Goal: Information Seeking & Learning: Learn about a topic

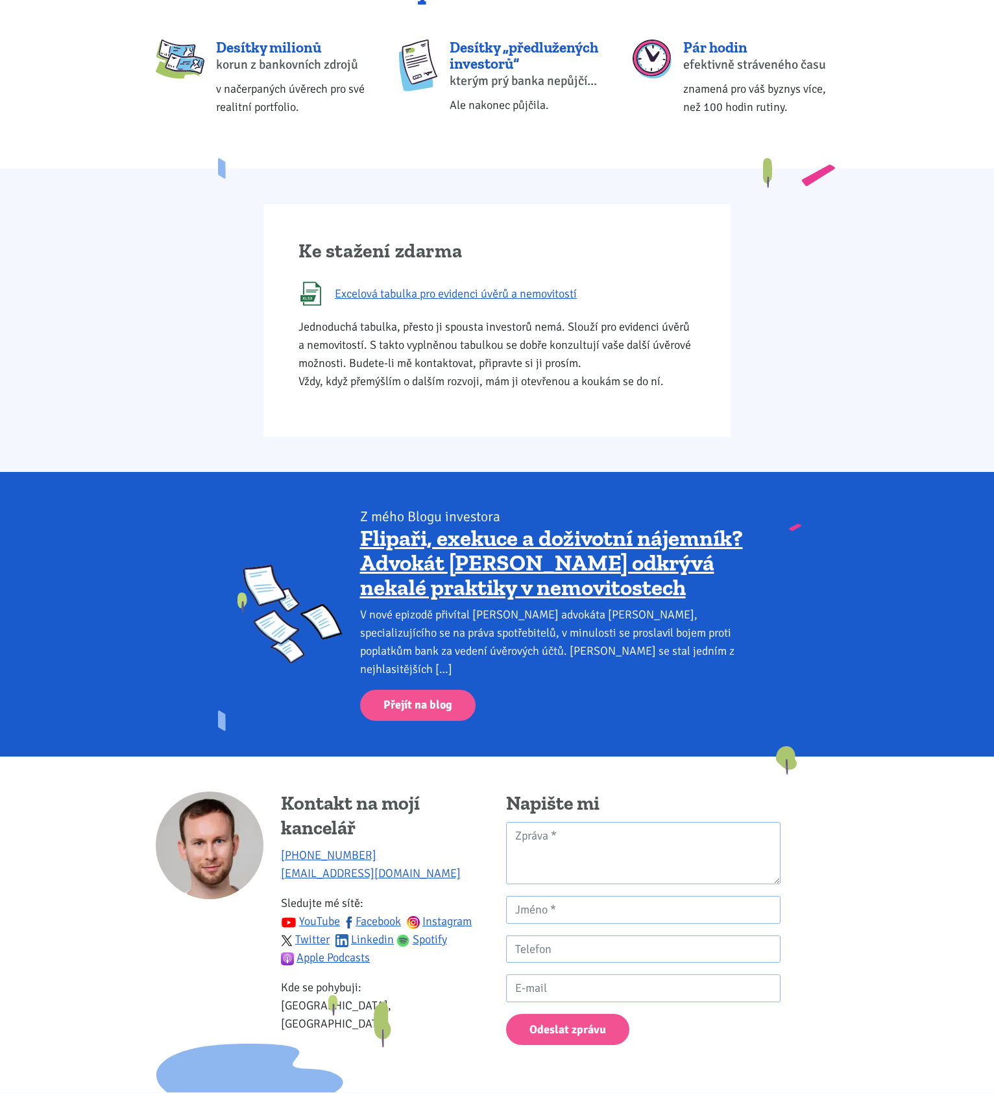
scroll to position [130, 0]
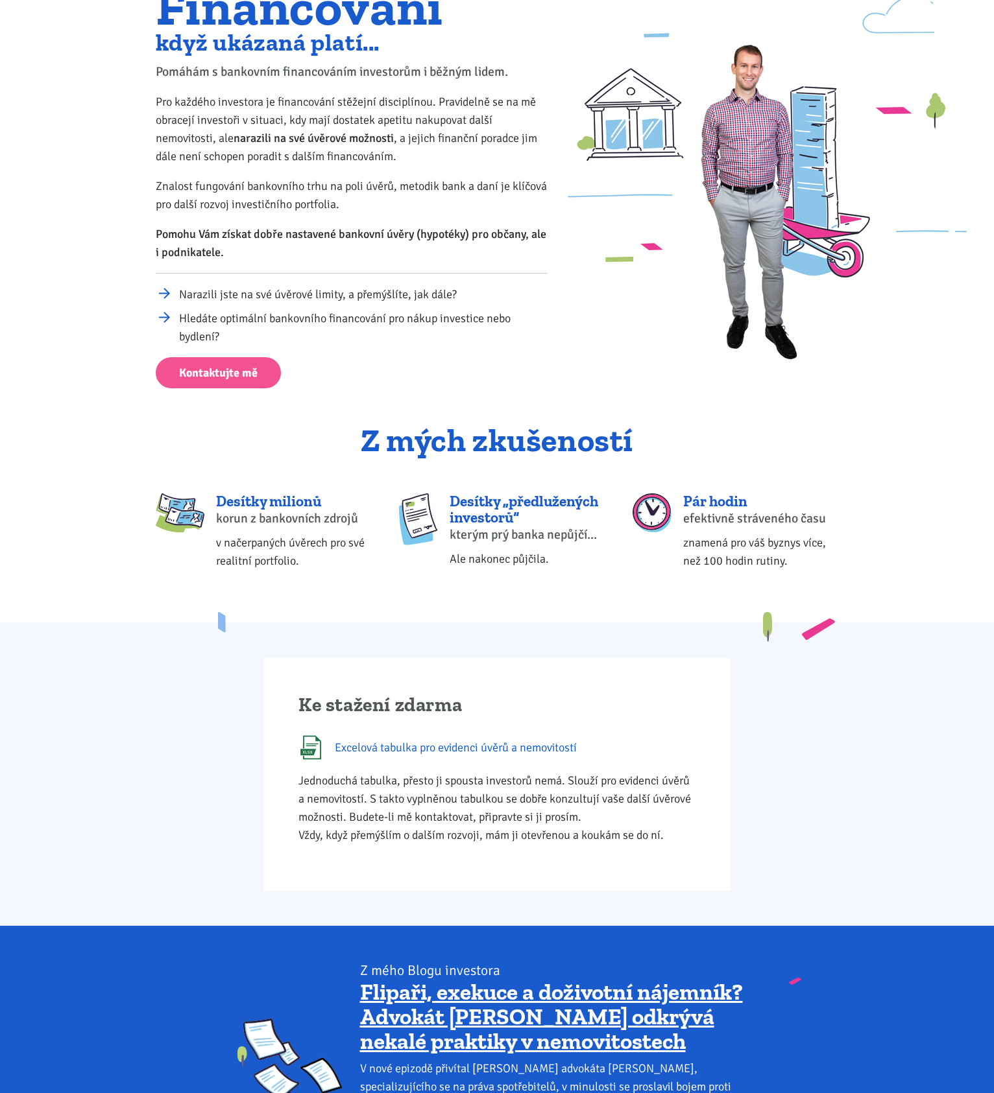
click at [563, 743] on span "Excelová tabulka pro evidenci úvěrů a nemovitostí" at bounding box center [456, 748] width 242 height 18
click at [110, 677] on div "Ke stažení zdarma Excelová tabulka pro evidenci úvěrů a nemovitostí Jednoduchá …" at bounding box center [497, 775] width 994 height 304
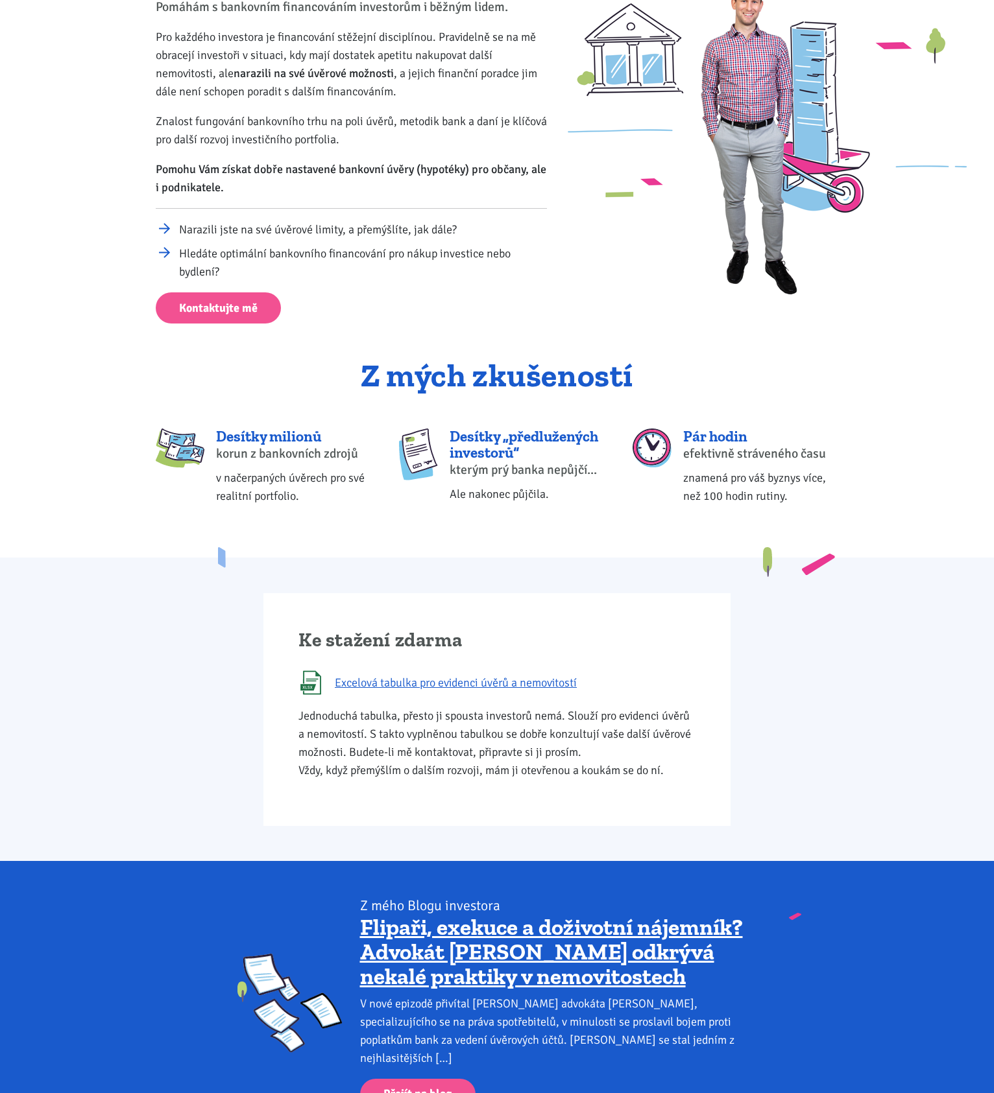
scroll to position [0, 0]
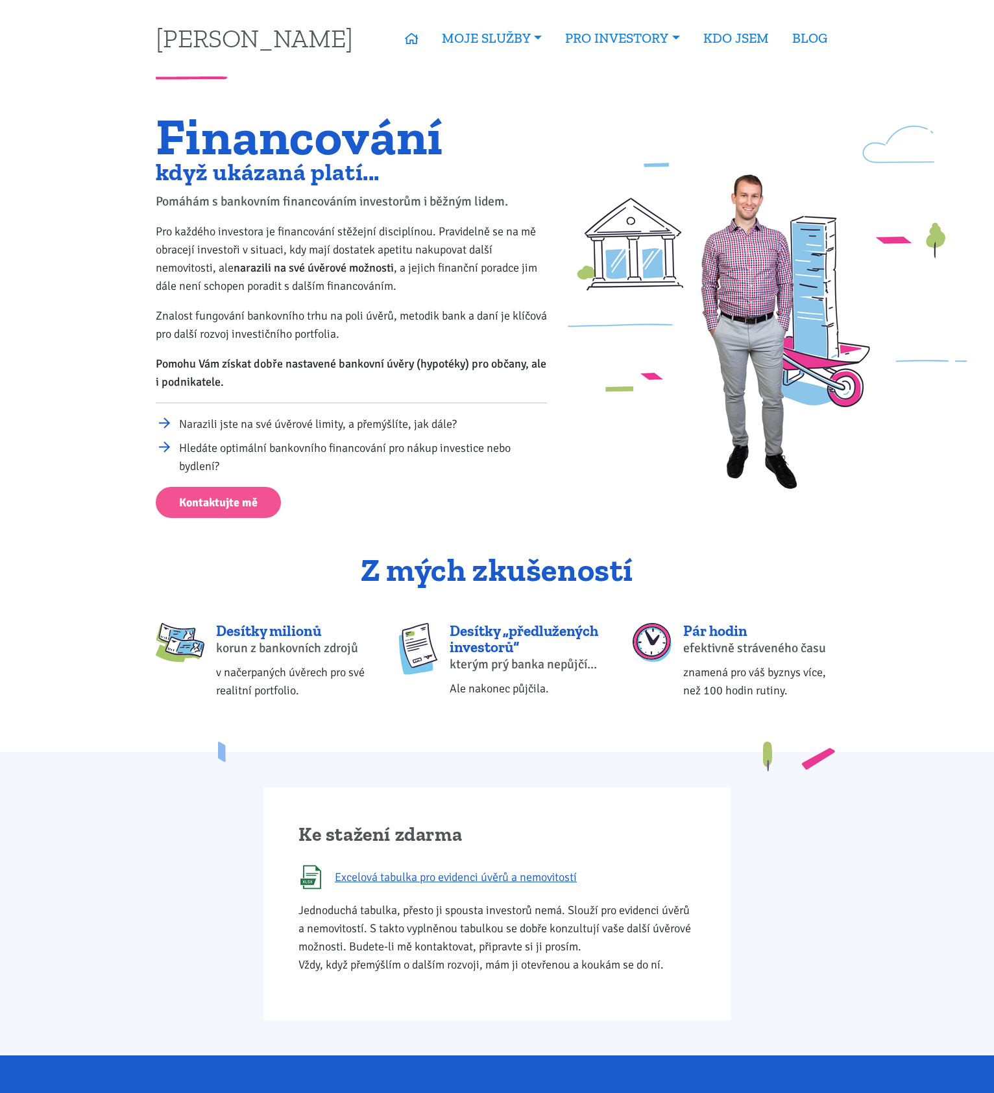
click at [920, 654] on body "Tomáš Kučera ÚVOD MOJE SLUŽBY Strategický mentoring Financování bez limitu Kupt…" at bounding box center [497, 880] width 994 height 1760
click at [92, 685] on body "Tomáš Kučera ÚVOD MOJE SLUŽBY Strategický mentoring Financování bez limitu Kupt…" at bounding box center [497, 880] width 994 height 1760
click at [628, 152] on link "Rozšíření pro prohlížeče" at bounding box center [633, 161] width 159 height 24
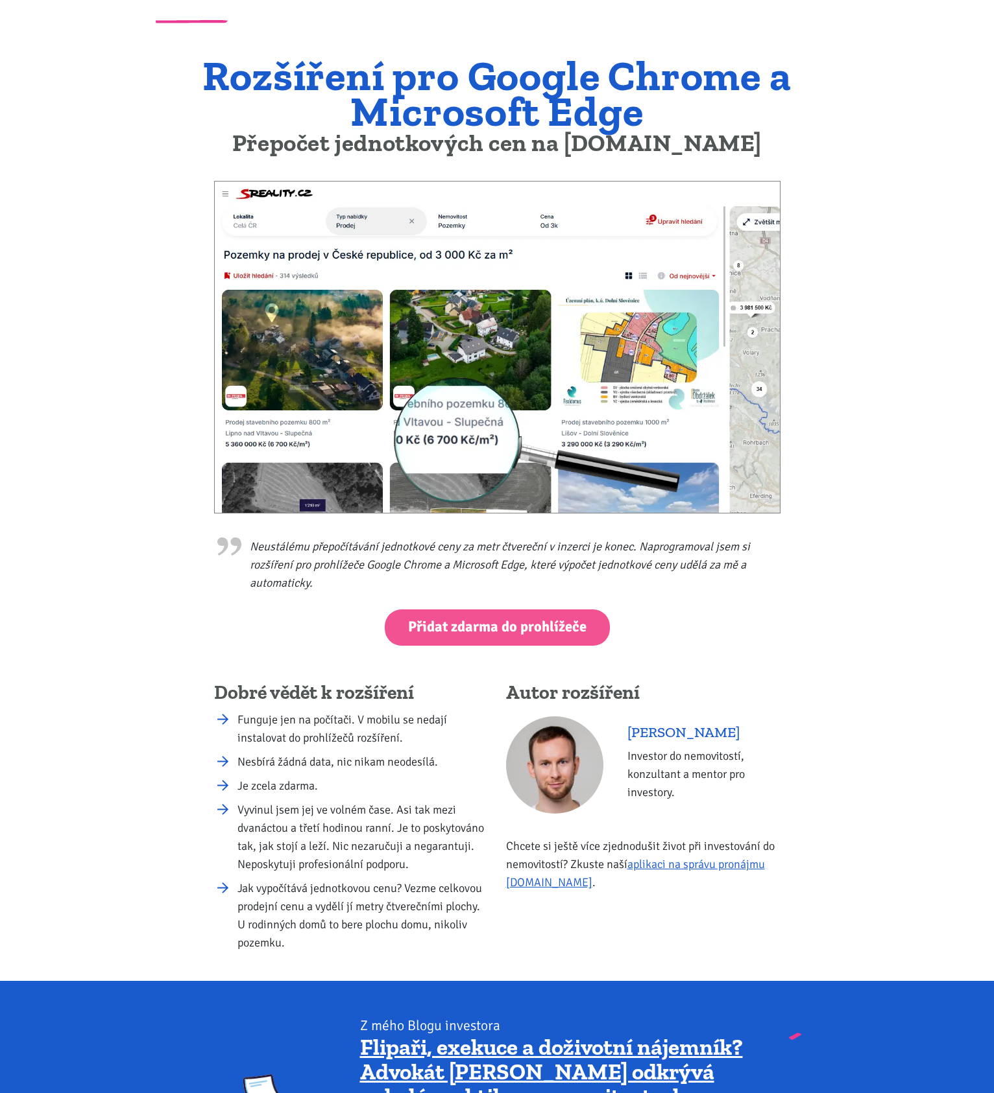
scroll to position [195, 0]
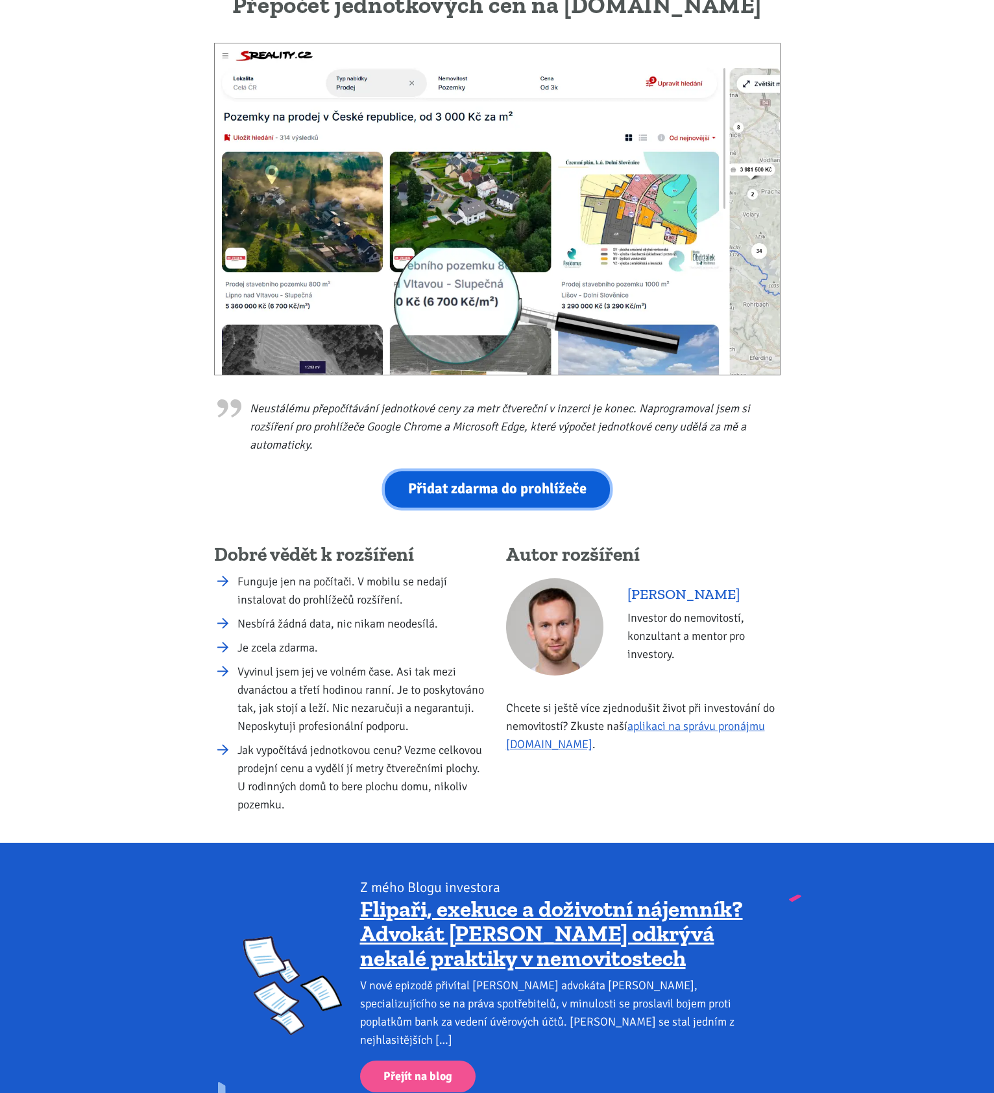
click at [519, 505] on link "Přidat zdarma do prohlížeče" at bounding box center [497, 489] width 225 height 36
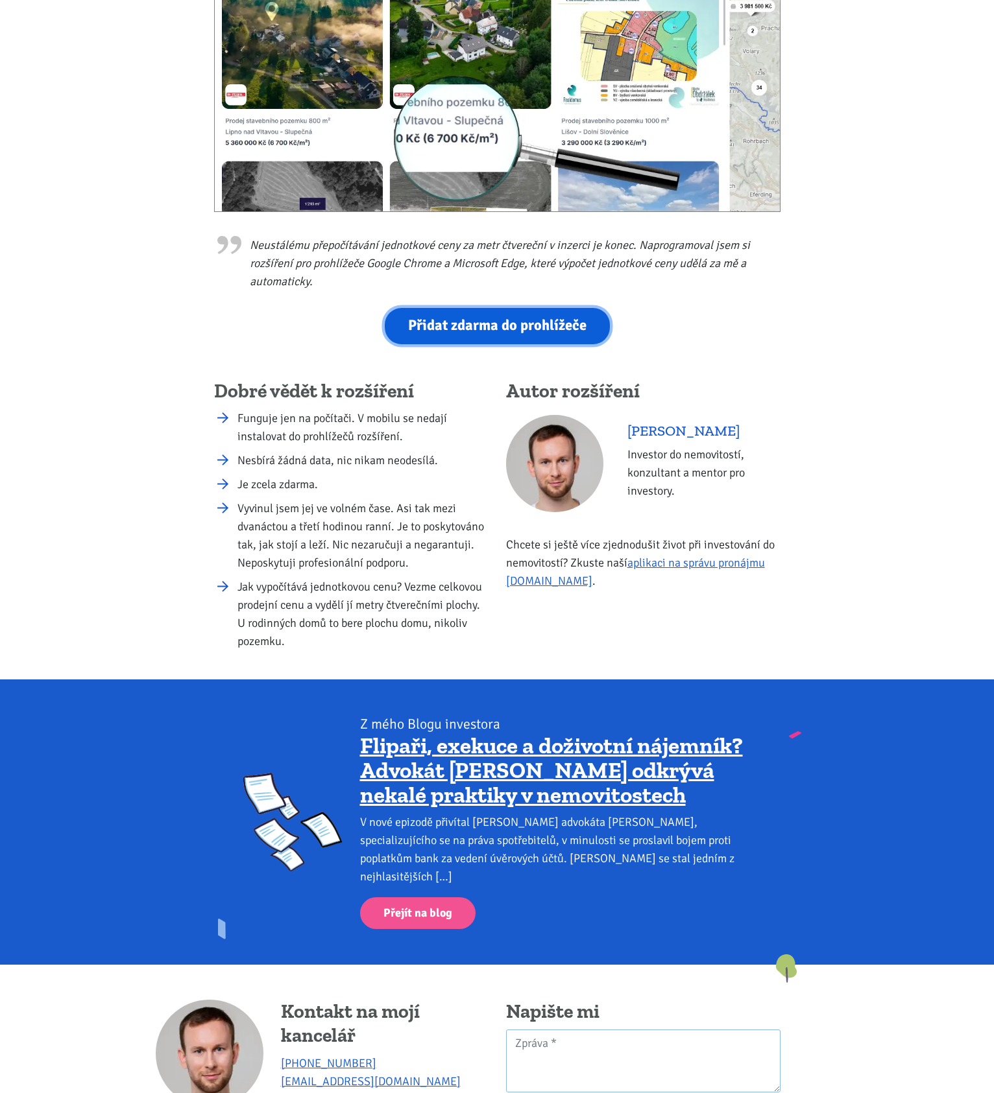
scroll to position [0, 0]
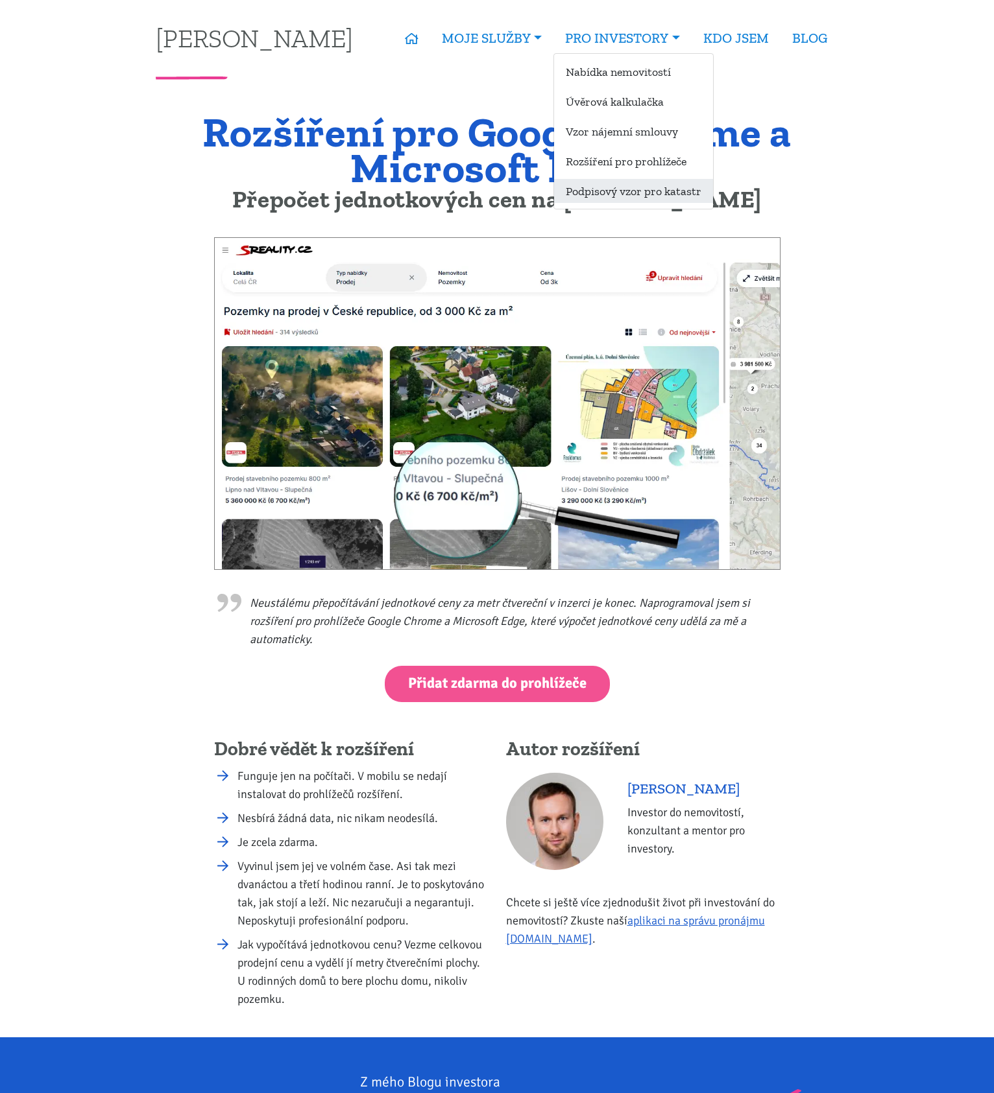
click at [650, 196] on link "Podpisový vzor pro katastr" at bounding box center [633, 191] width 159 height 24
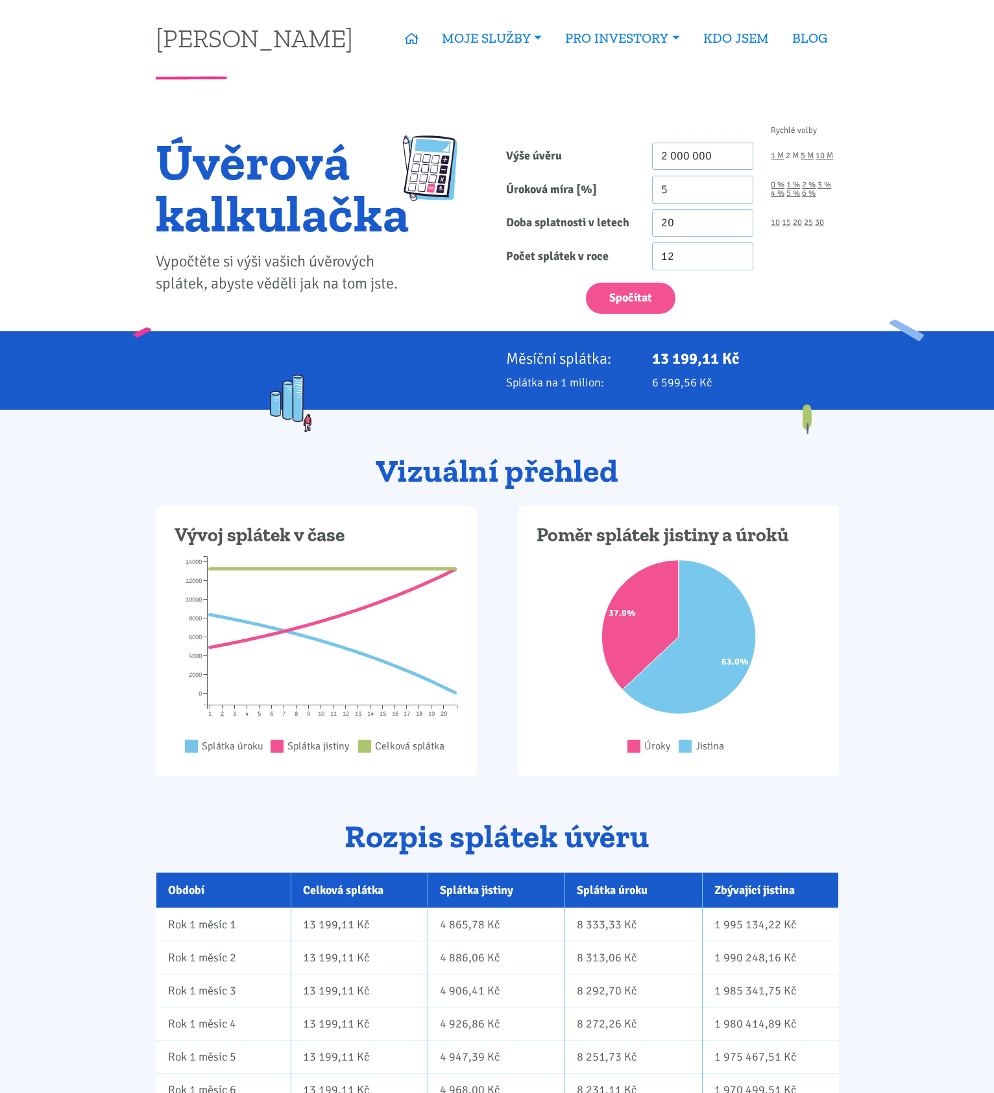
click at [791, 155] on link "2 M" at bounding box center [791, 156] width 13 height 8
click at [817, 223] on link "30" at bounding box center [819, 223] width 9 height 8
type input "30"
click at [644, 294] on button "Spočítat" at bounding box center [630, 299] width 89 height 32
type input "2000000"
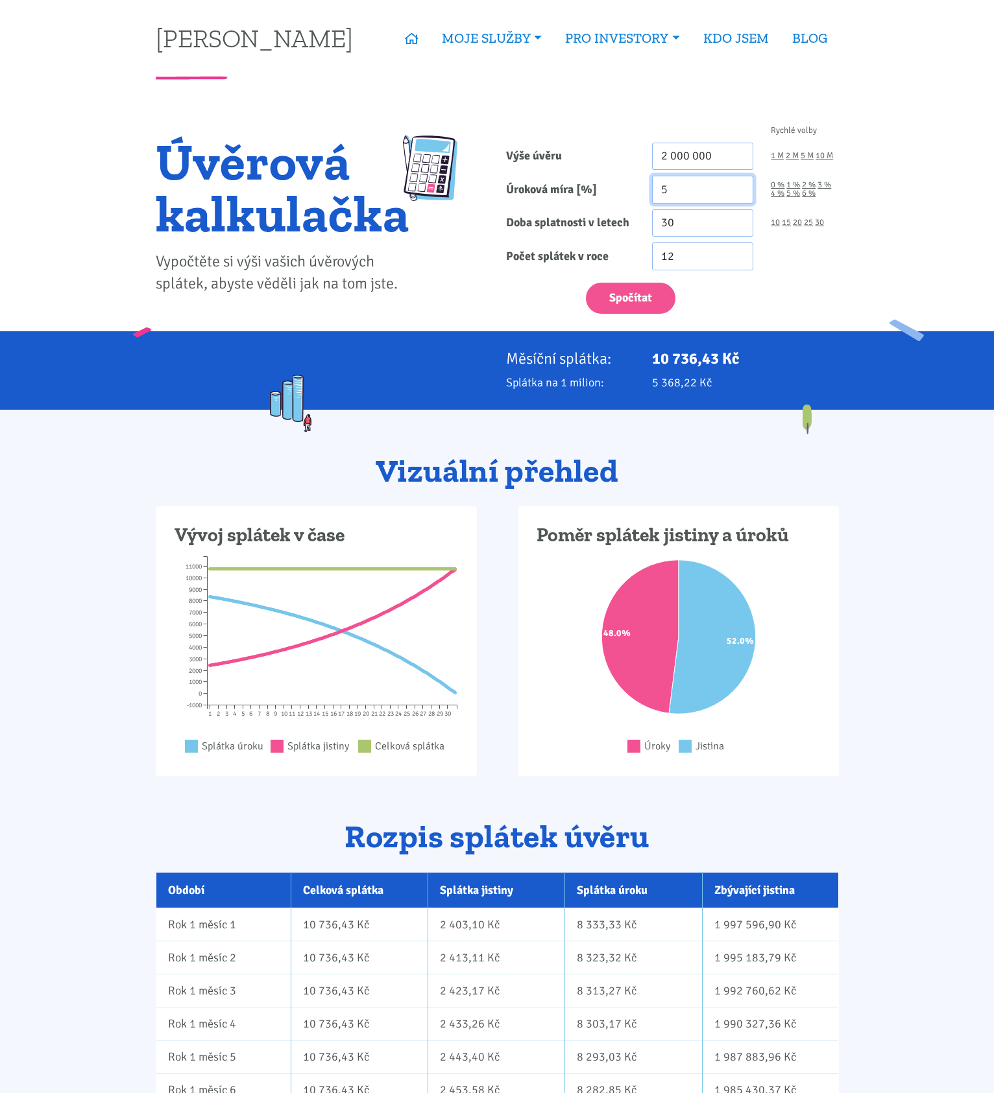
click at [689, 187] on input "5" at bounding box center [703, 190] width 102 height 28
click at [737, 192] on input "4.99" at bounding box center [703, 190] width 102 height 28
click at [737, 192] on input "4.98" at bounding box center [703, 190] width 102 height 28
click at [737, 192] on input "4.97" at bounding box center [703, 190] width 102 height 28
click at [737, 192] on input "4.96" at bounding box center [703, 190] width 102 height 28
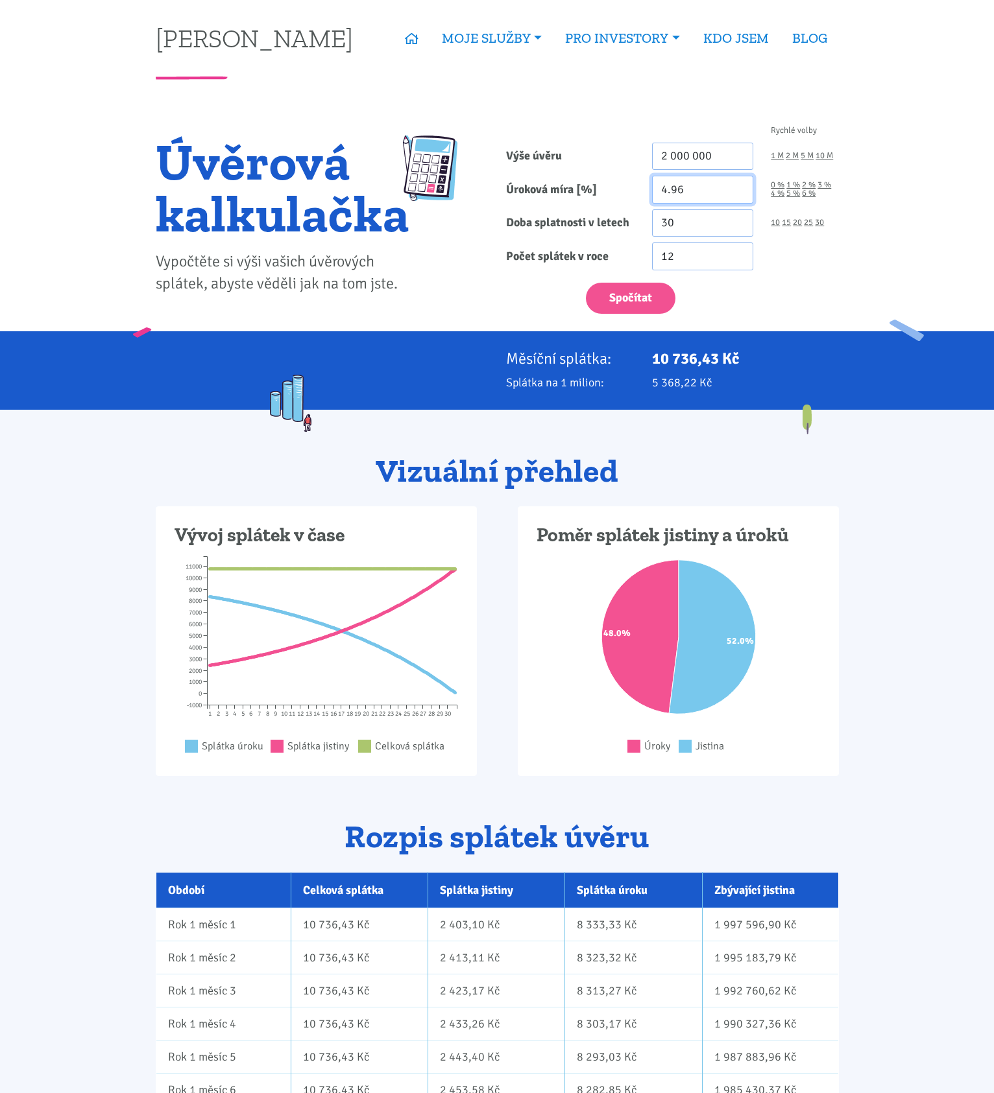
click at [700, 190] on input "4.96" at bounding box center [703, 190] width 102 height 28
type input "4.39"
click at [761, 307] on div "Spočítat" at bounding box center [672, 295] width 350 height 38
click at [663, 300] on button "Spočítat" at bounding box center [630, 299] width 89 height 32
type input "2000000"
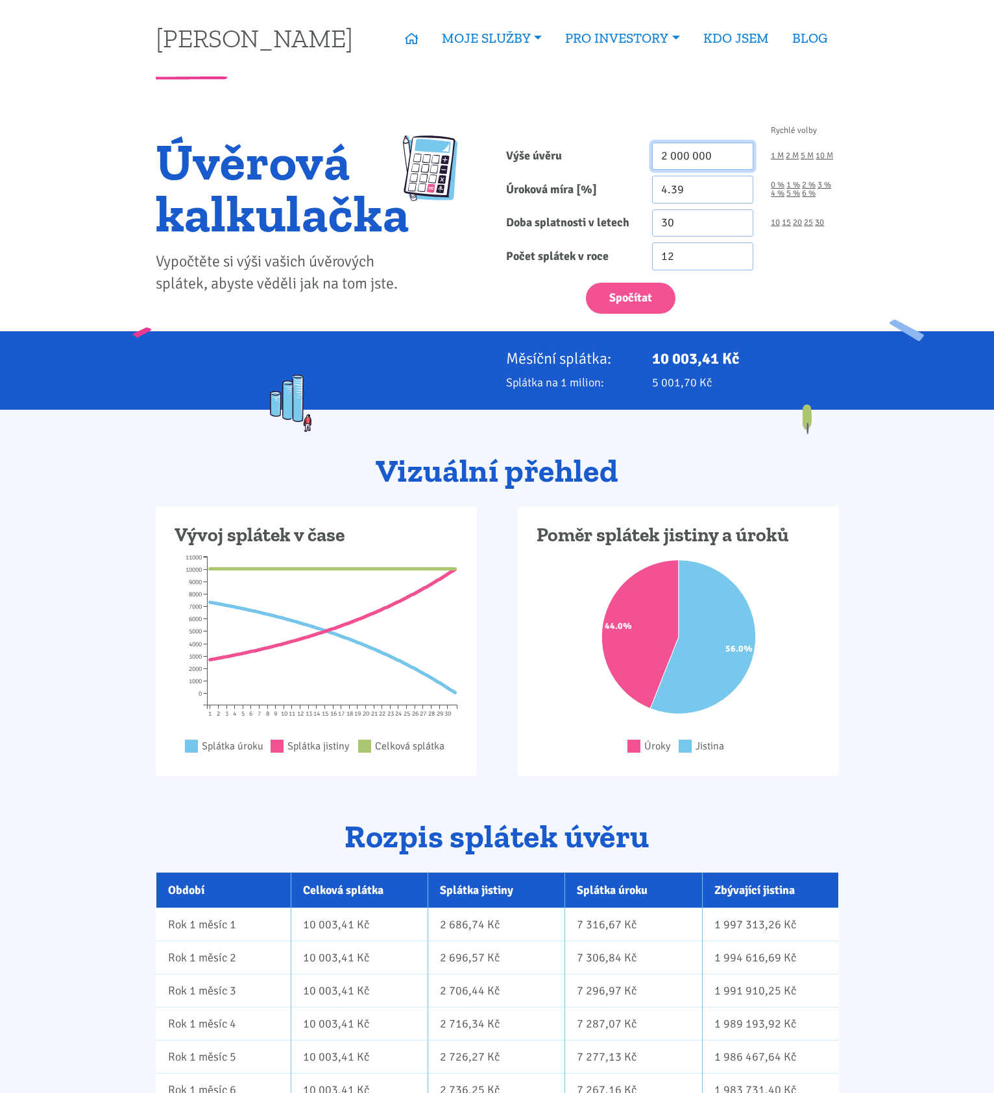
click at [708, 156] on input "2 000 000" at bounding box center [703, 157] width 102 height 28
click at [647, 300] on button "Spočítat" at bounding box center [630, 299] width 89 height 32
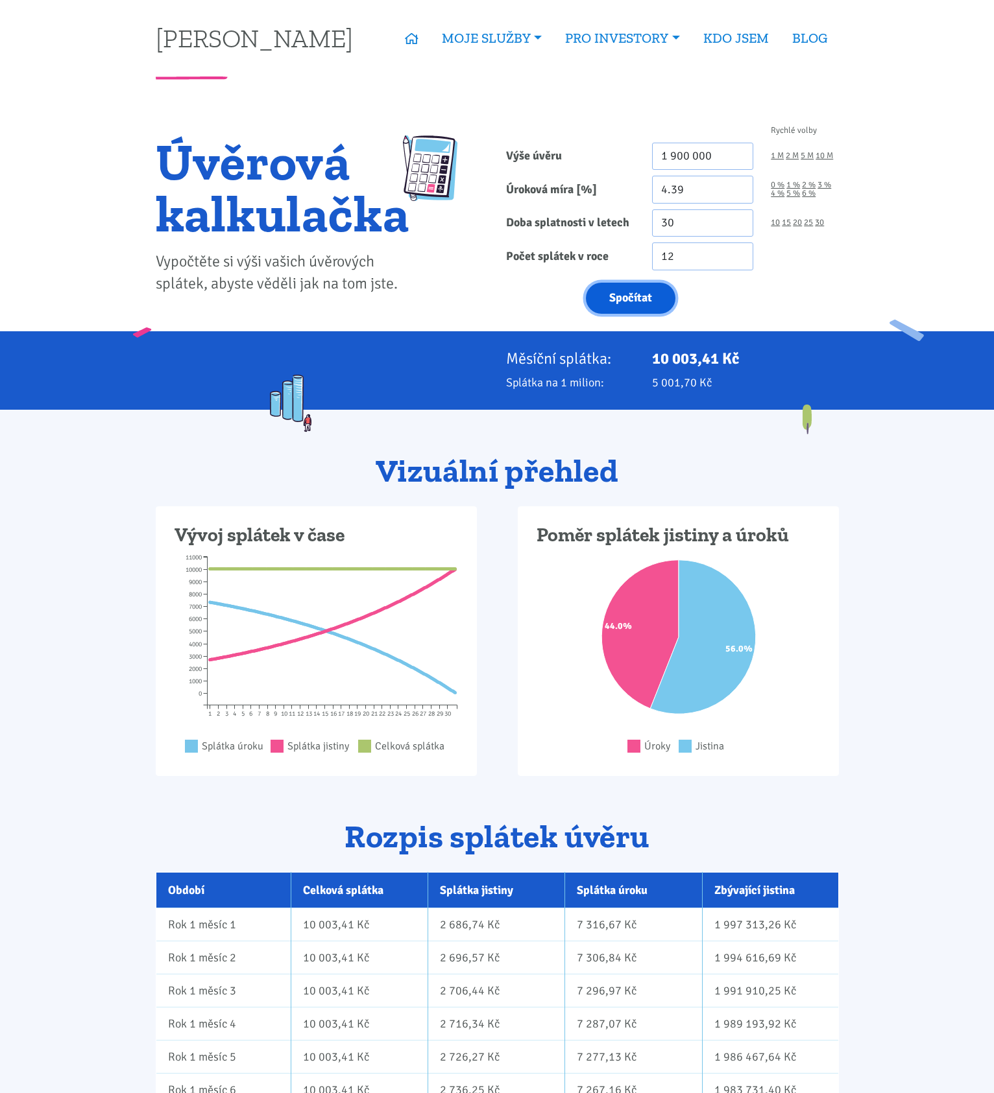
type input "1900000"
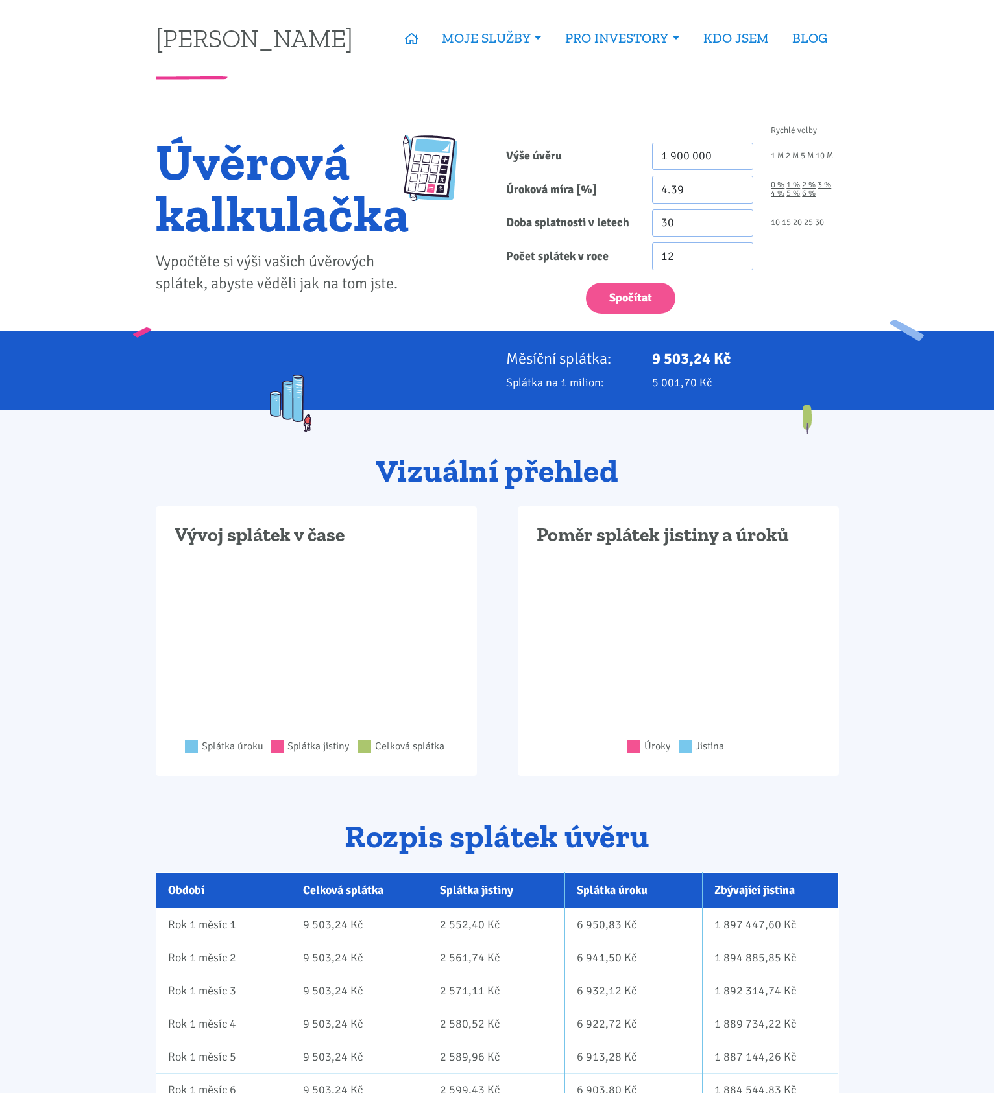
click at [805, 155] on link "5 M" at bounding box center [806, 156] width 13 height 8
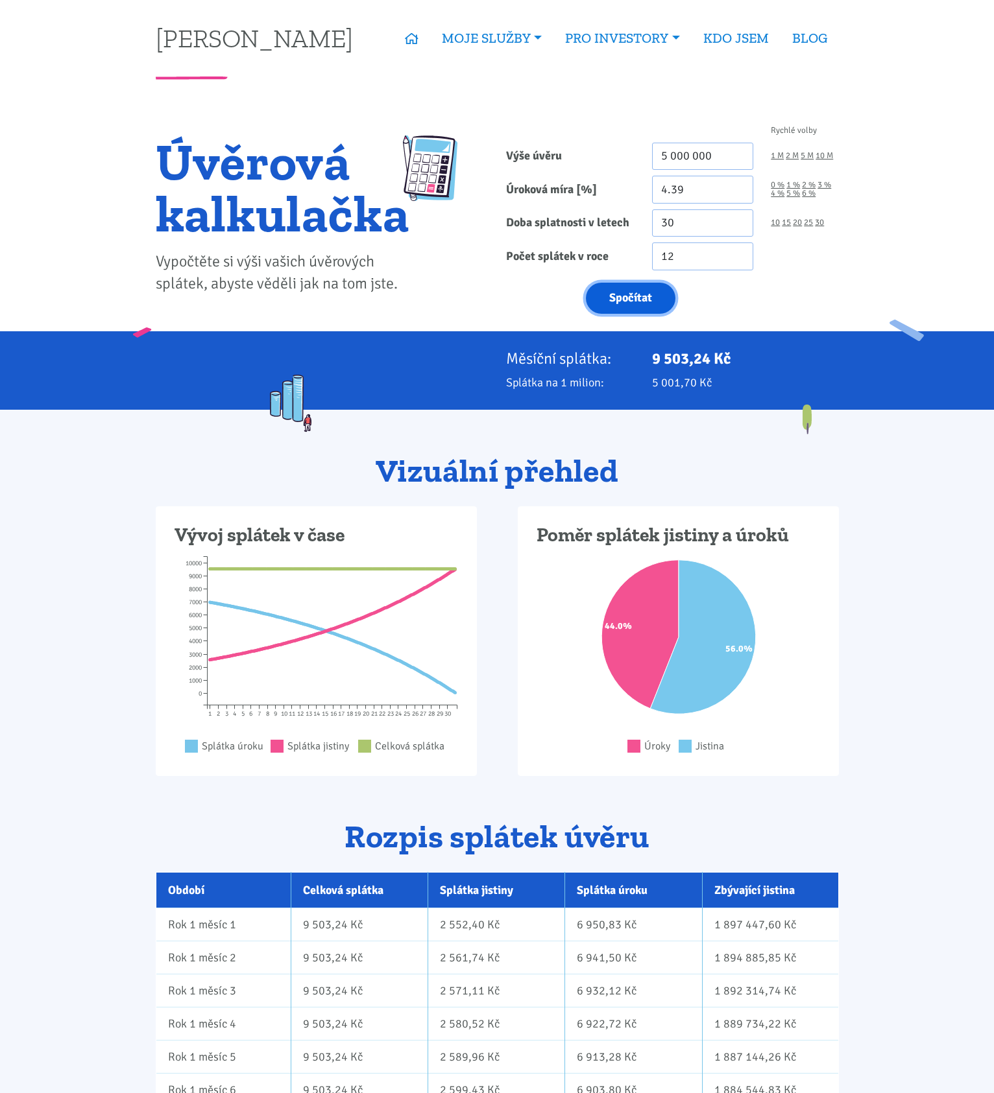
click at [638, 302] on button "Spočítat" at bounding box center [630, 299] width 89 height 32
type input "5000000"
click at [795, 157] on link "2 M" at bounding box center [791, 156] width 13 height 8
click at [647, 298] on button "Spočítat" at bounding box center [630, 299] width 89 height 32
type input "2000000"
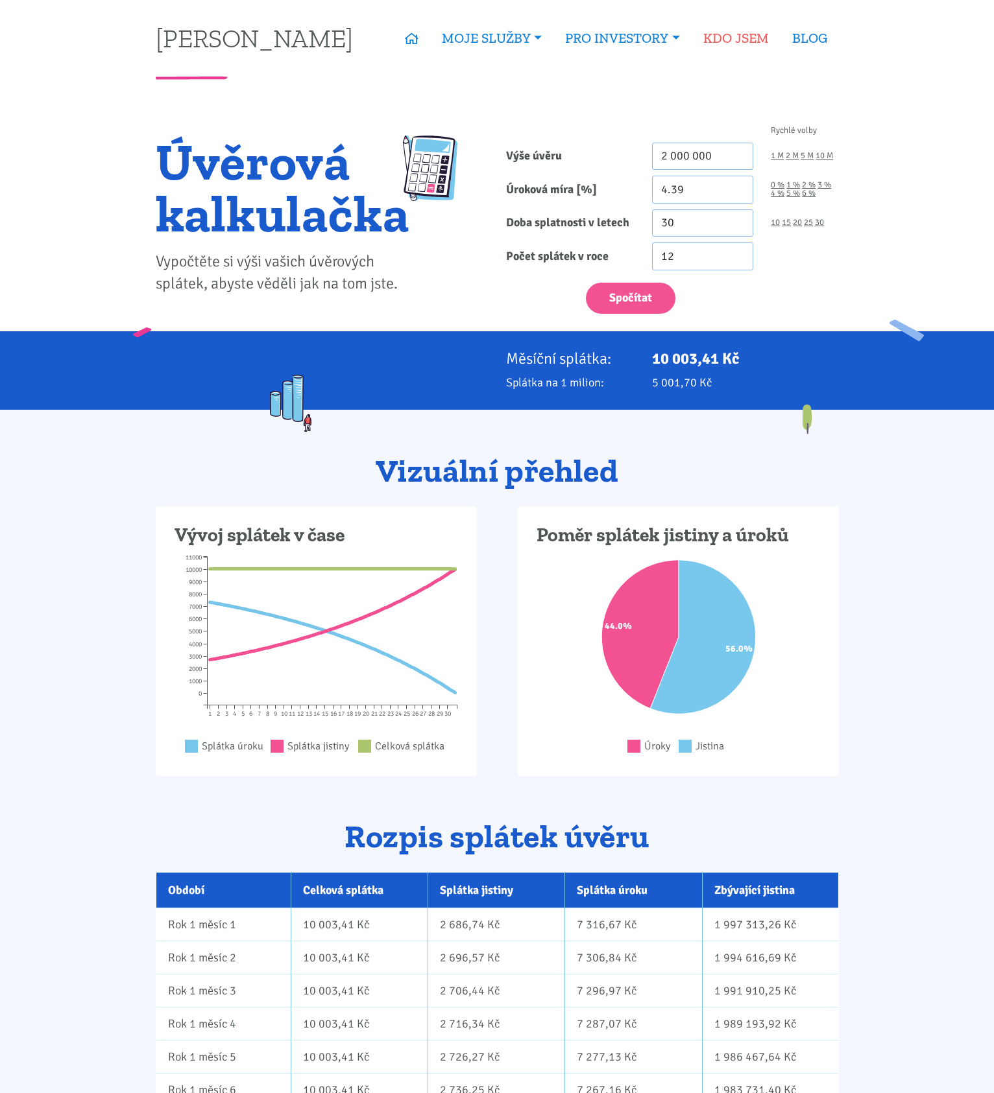
drag, startPoint x: 734, startPoint y: 29, endPoint x: 749, endPoint y: 42, distance: 19.3
click at [734, 29] on link "KDO JSEM" at bounding box center [735, 38] width 89 height 30
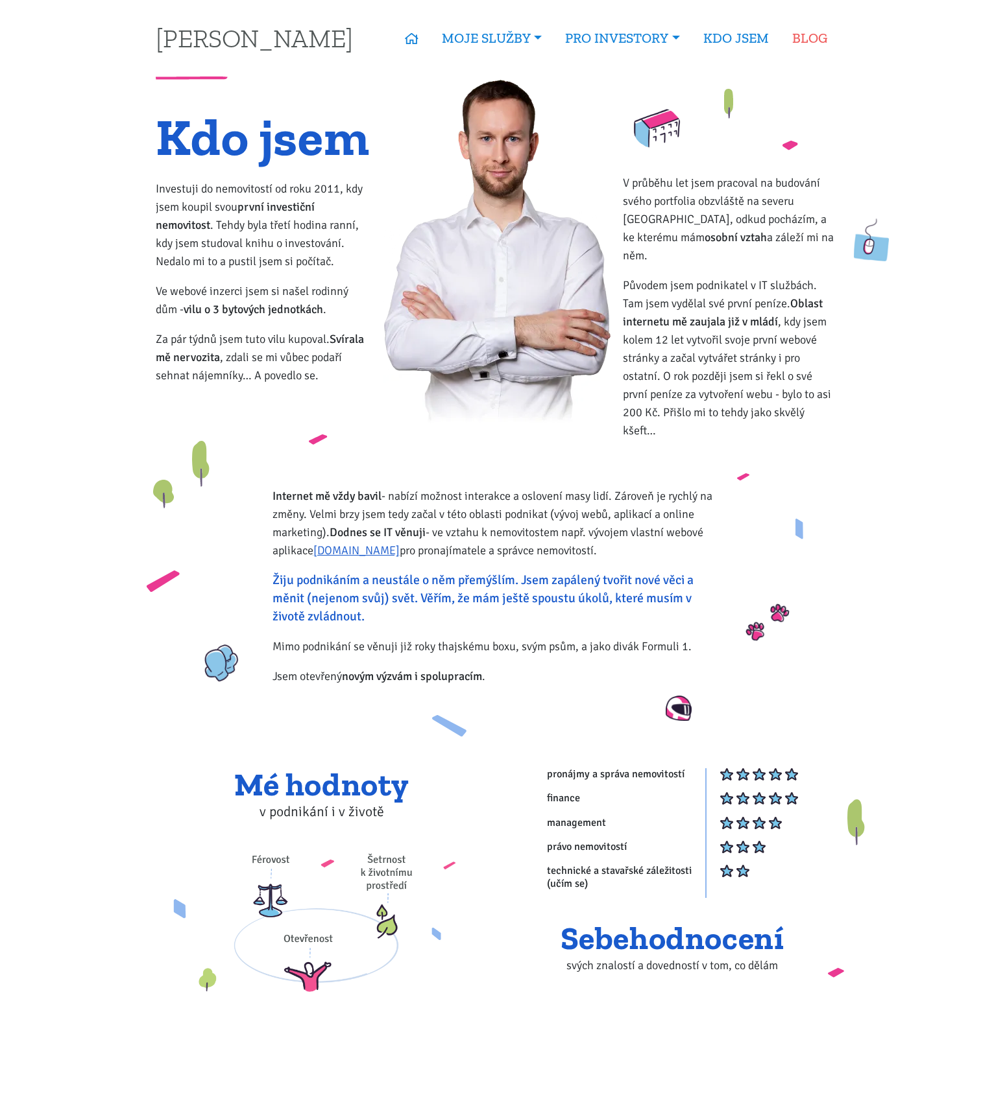
click at [798, 36] on link "BLOG" at bounding box center [809, 38] width 58 height 30
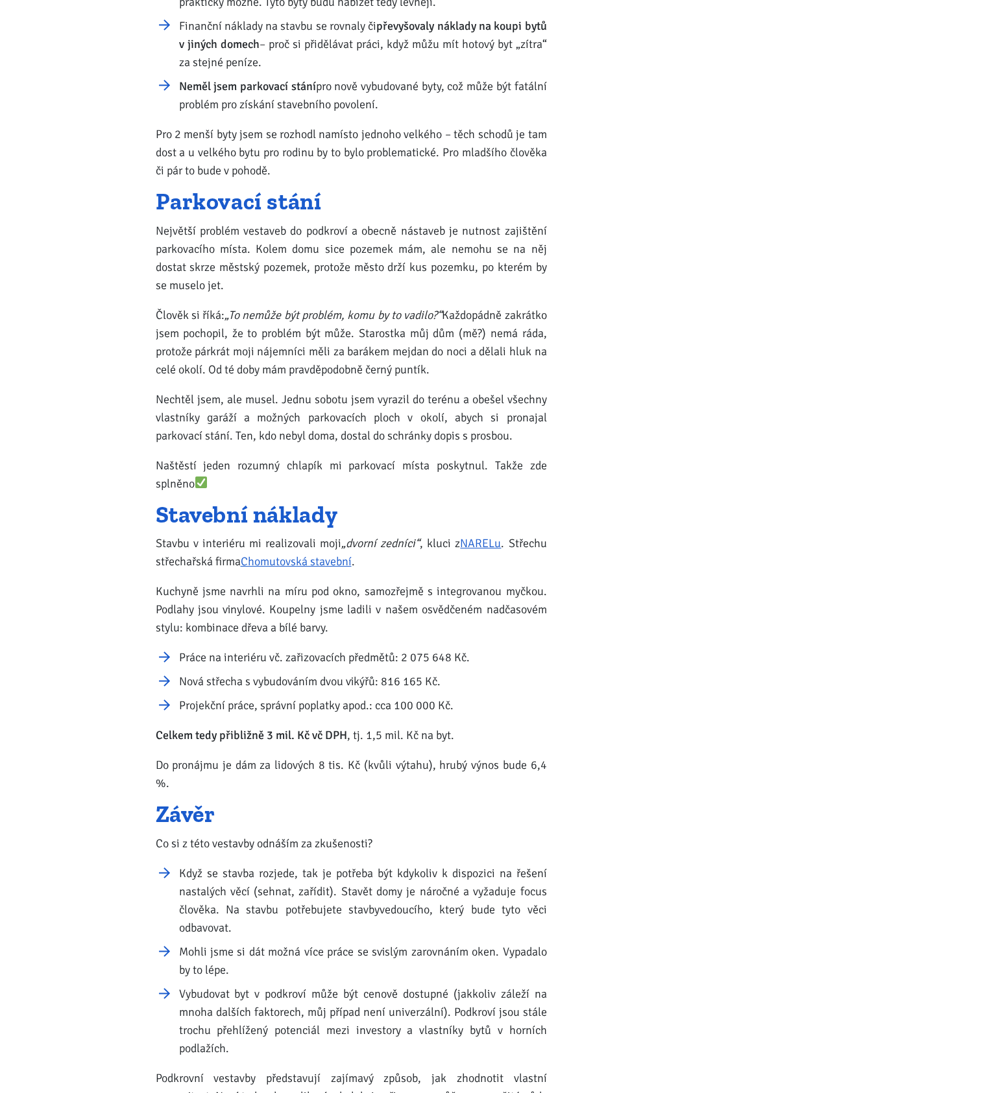
scroll to position [4886, 0]
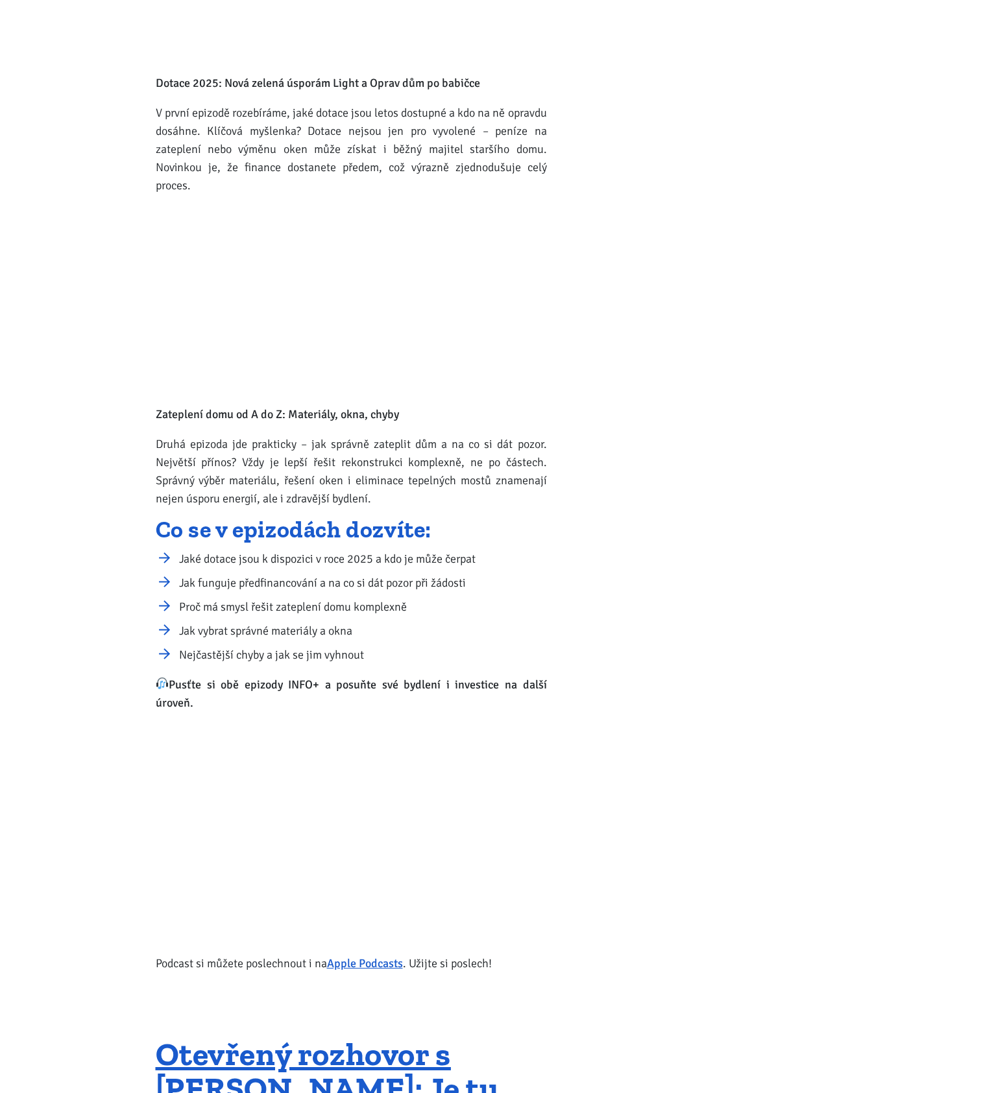
click at [383, 574] on li "Jak funguje předfinancování a na co si dát pozor při žádosti" at bounding box center [363, 583] width 368 height 18
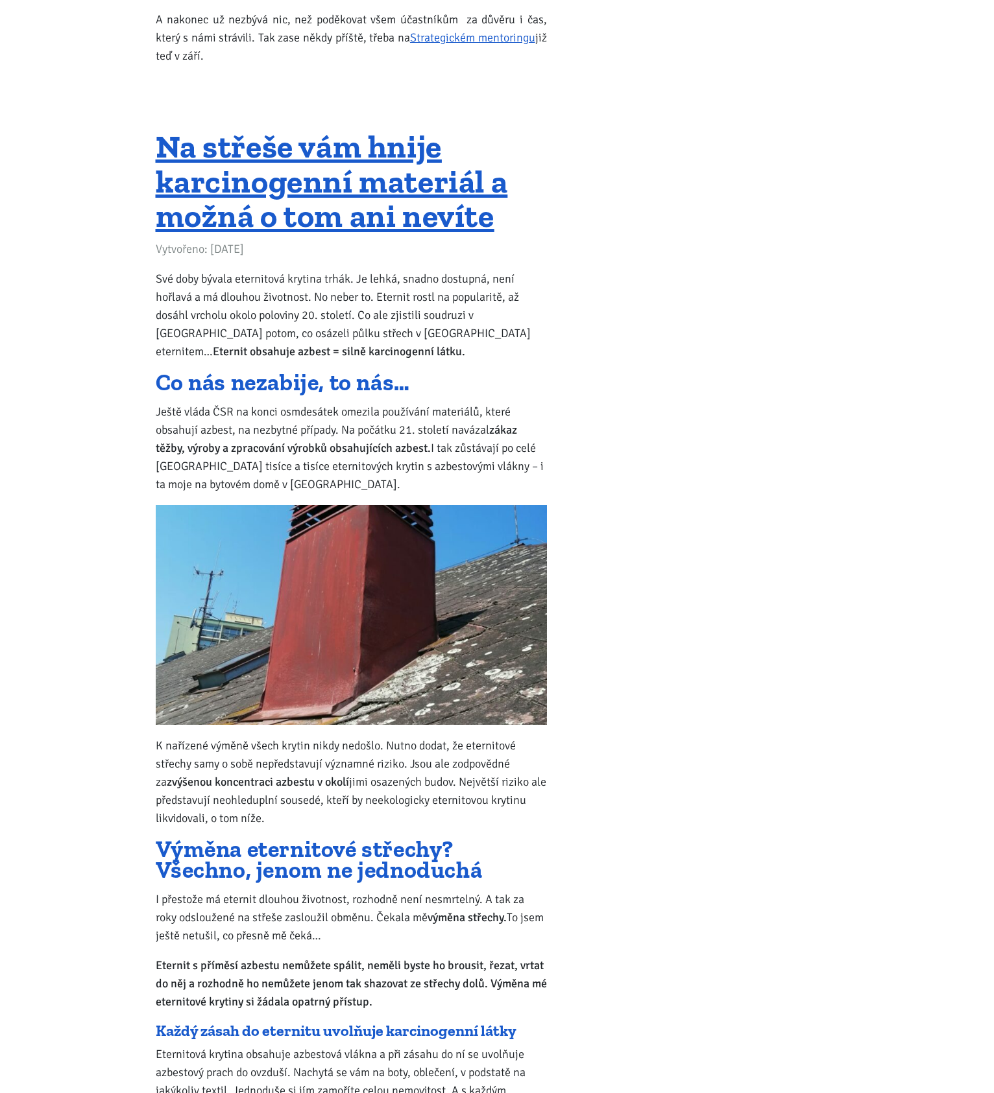
scroll to position [13499, 0]
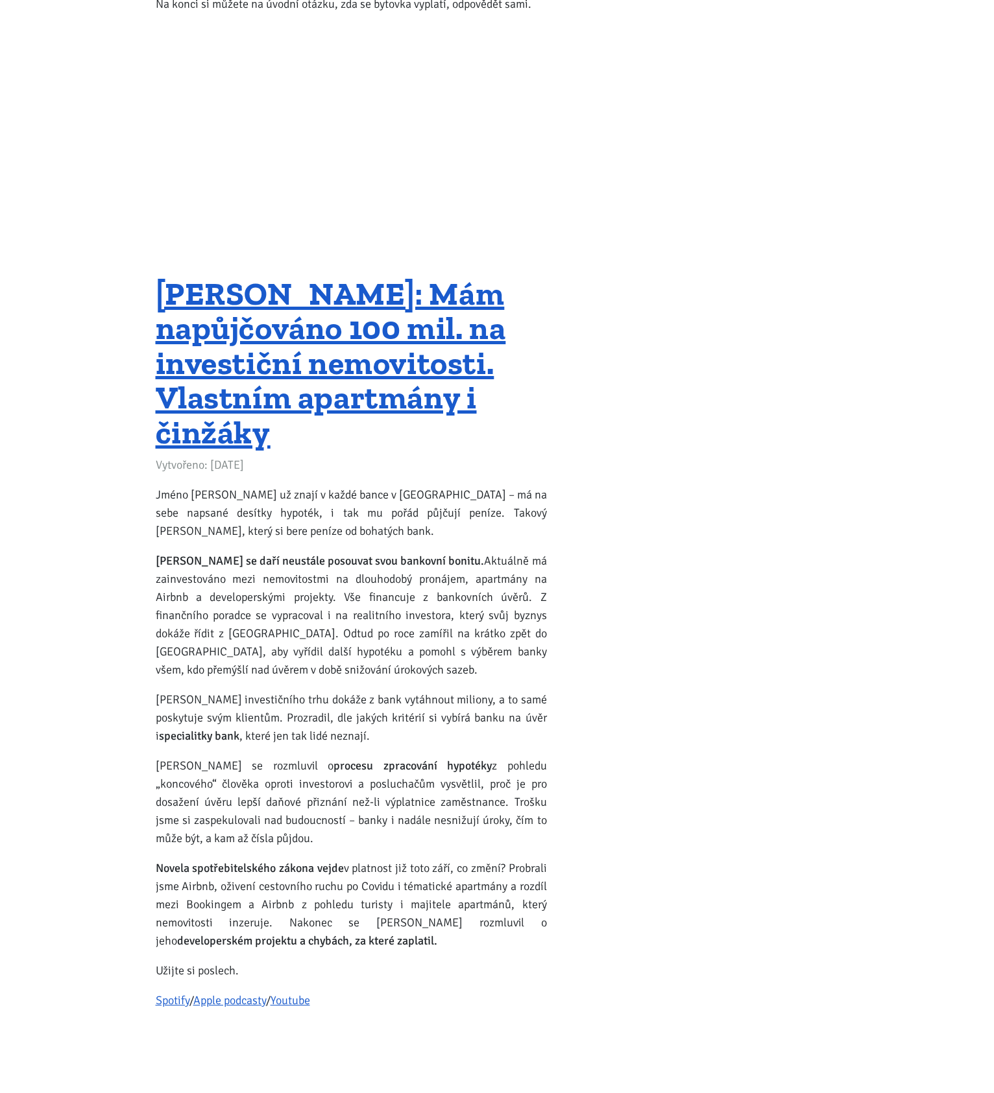
scroll to position [19920, 0]
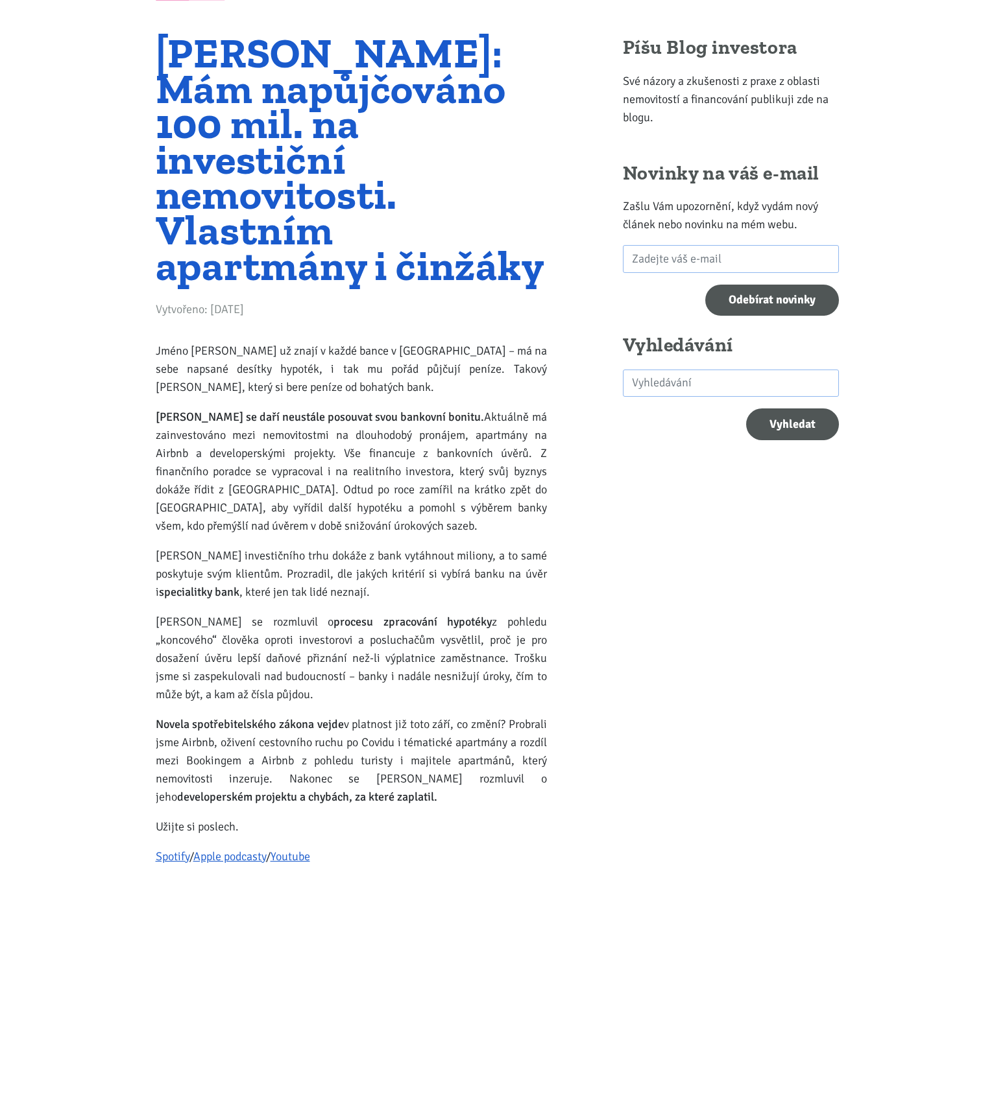
scroll to position [389, 0]
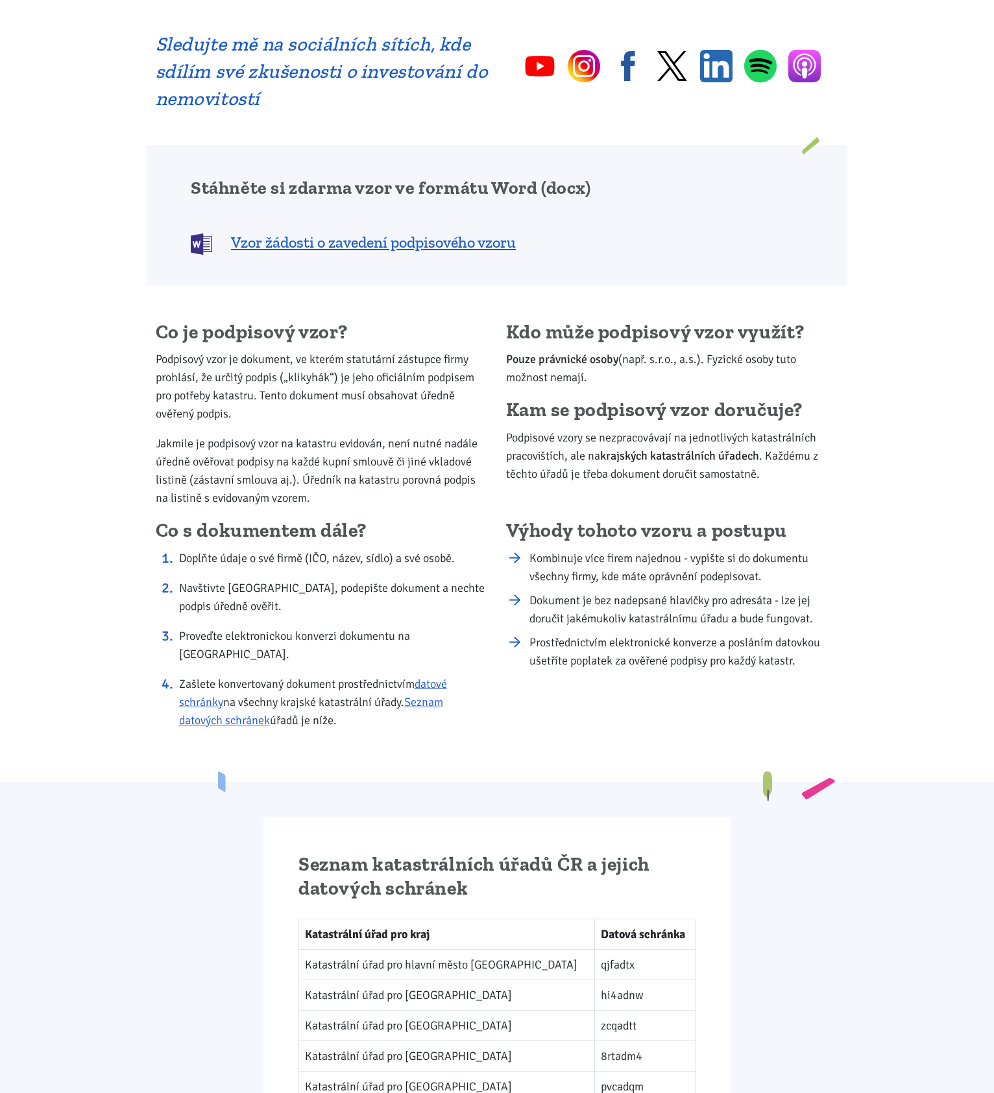
scroll to position [713, 0]
click at [494, 249] on span "Vzor žádosti o zavedení podpisového vzoru" at bounding box center [373, 242] width 285 height 21
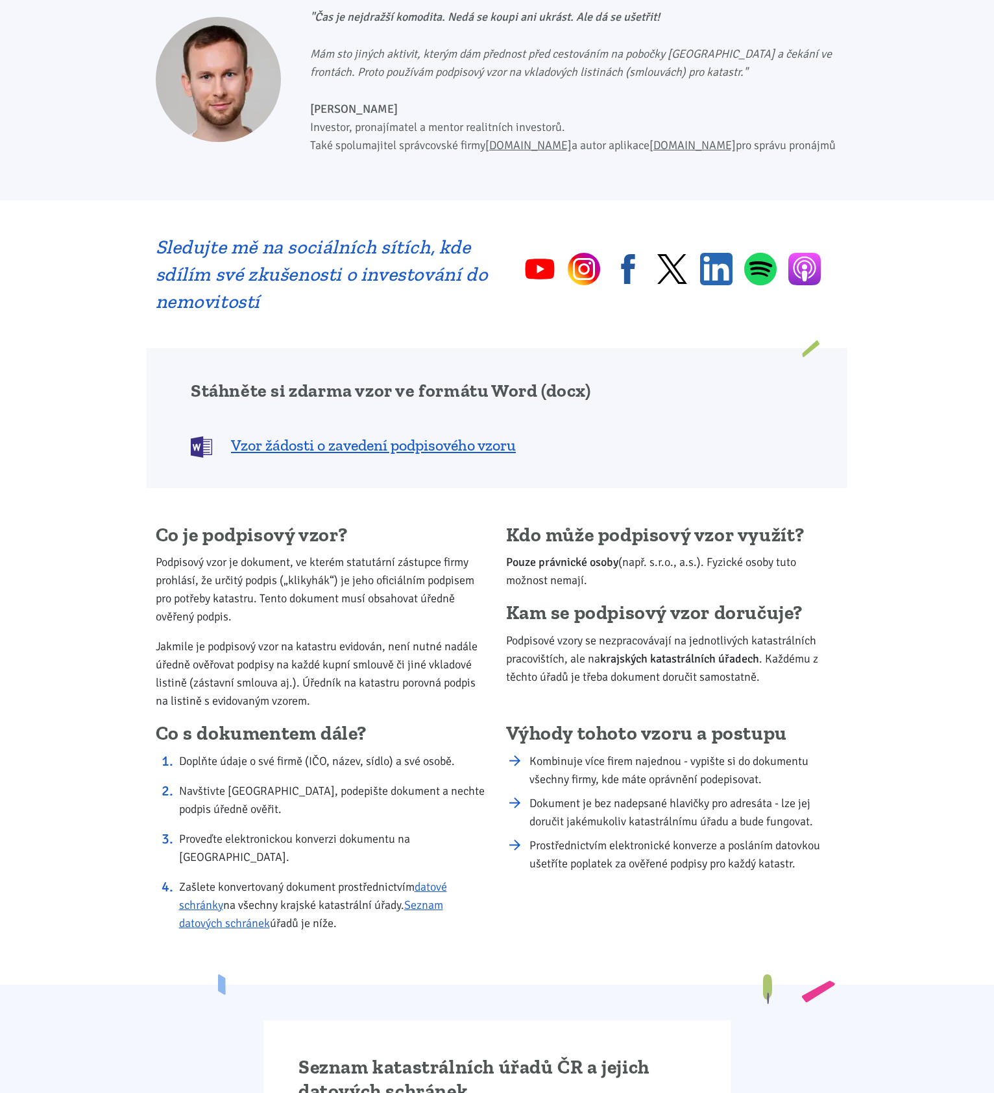
scroll to position [0, 0]
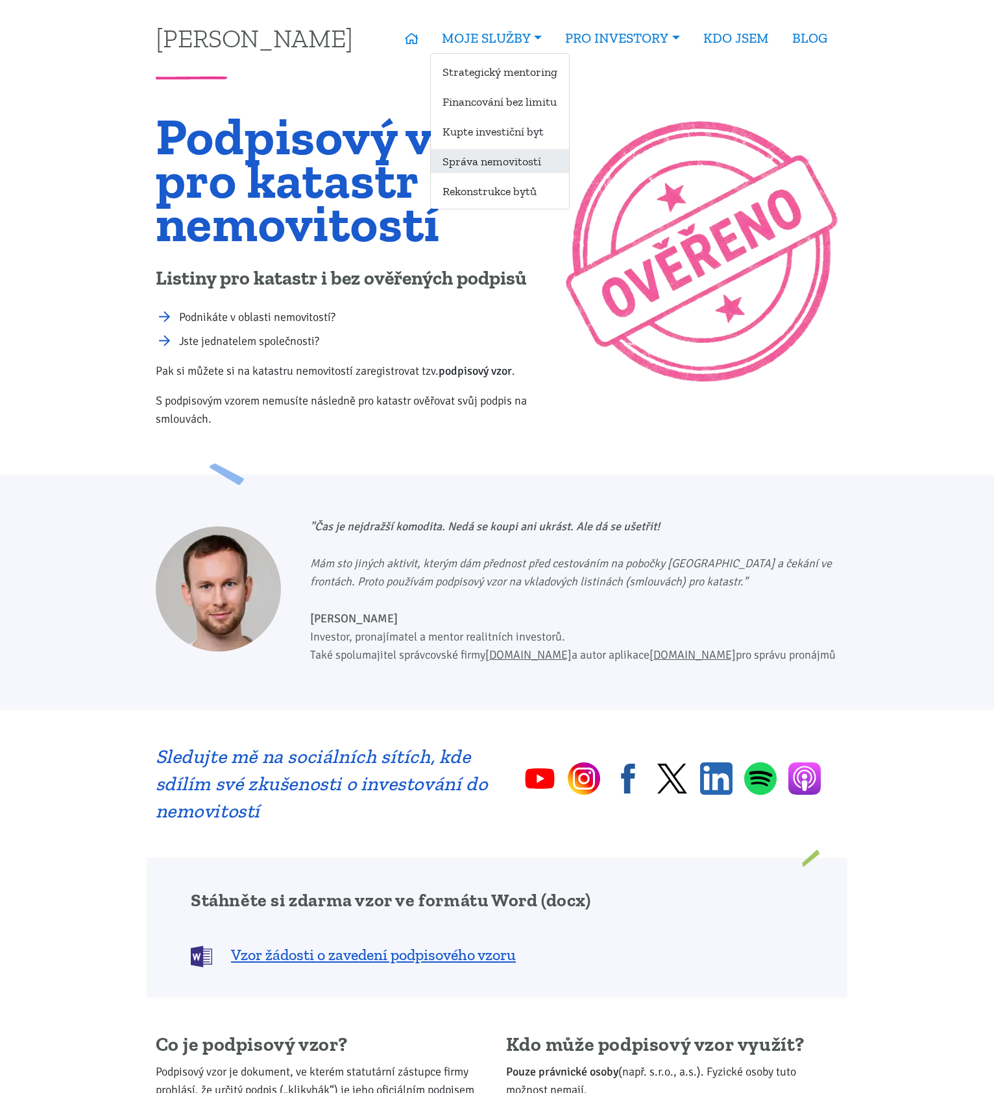
click at [519, 165] on link "Správa nemovitostí" at bounding box center [500, 161] width 138 height 24
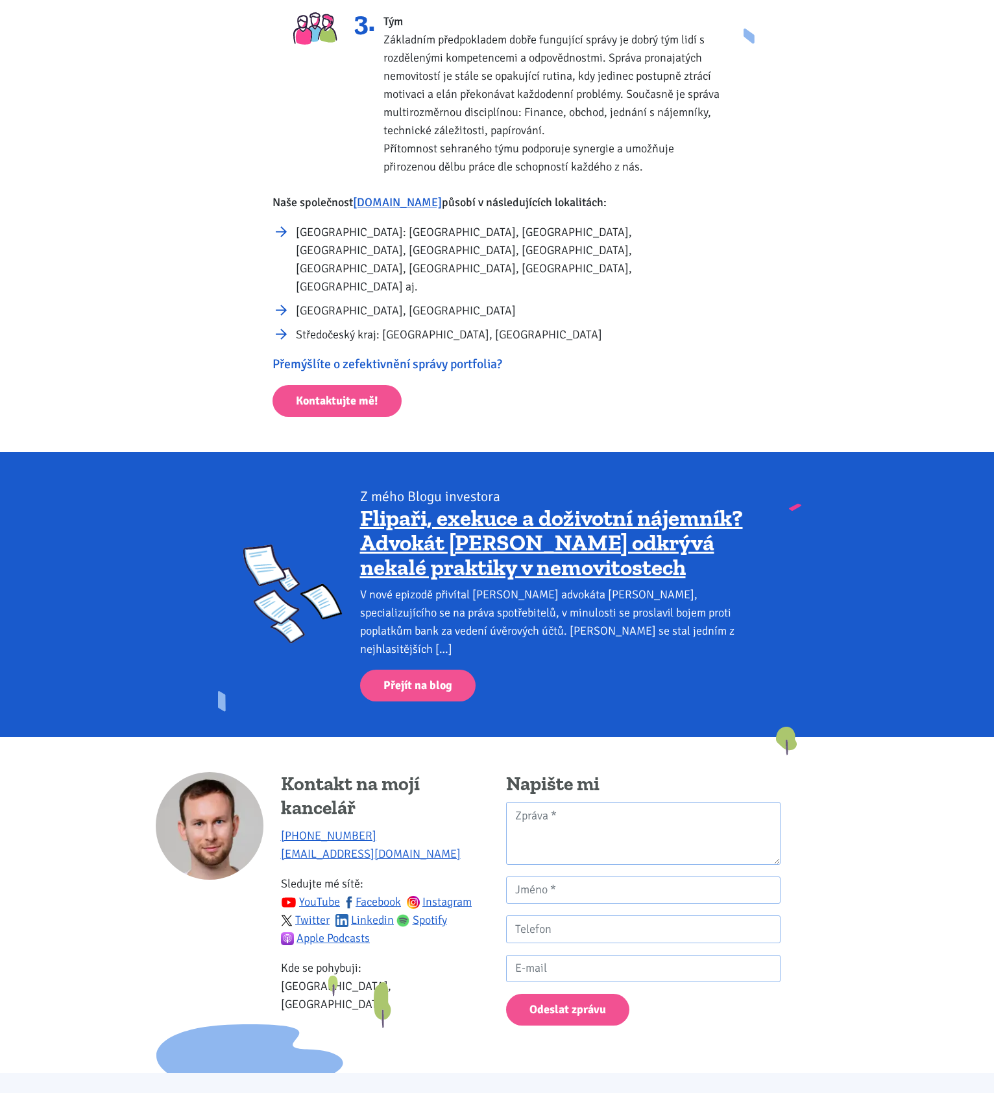
scroll to position [675, 0]
